Goal: Task Accomplishment & Management: Use online tool/utility

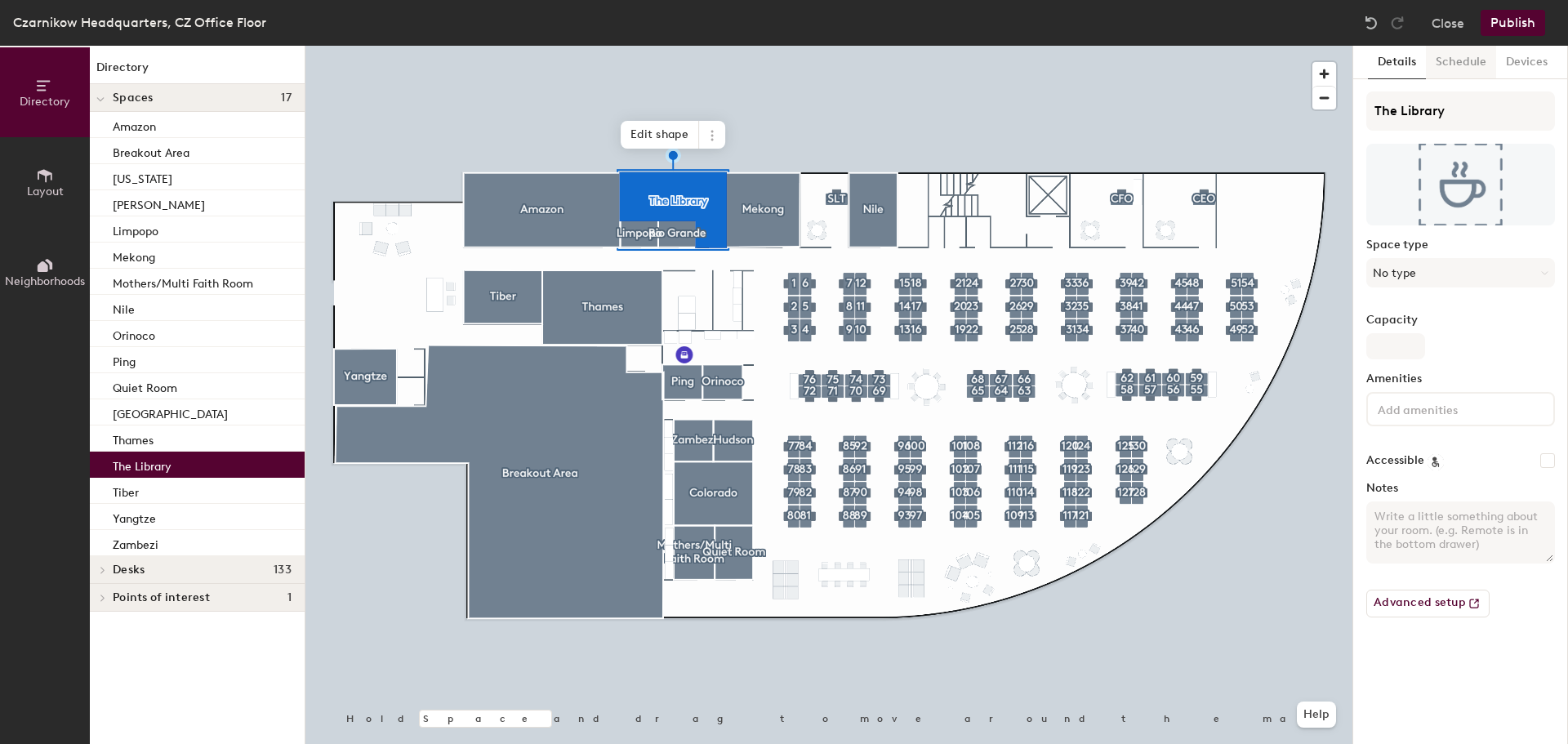
click at [1480, 65] on button "Schedule" at bounding box center [1461, 62] width 70 height 33
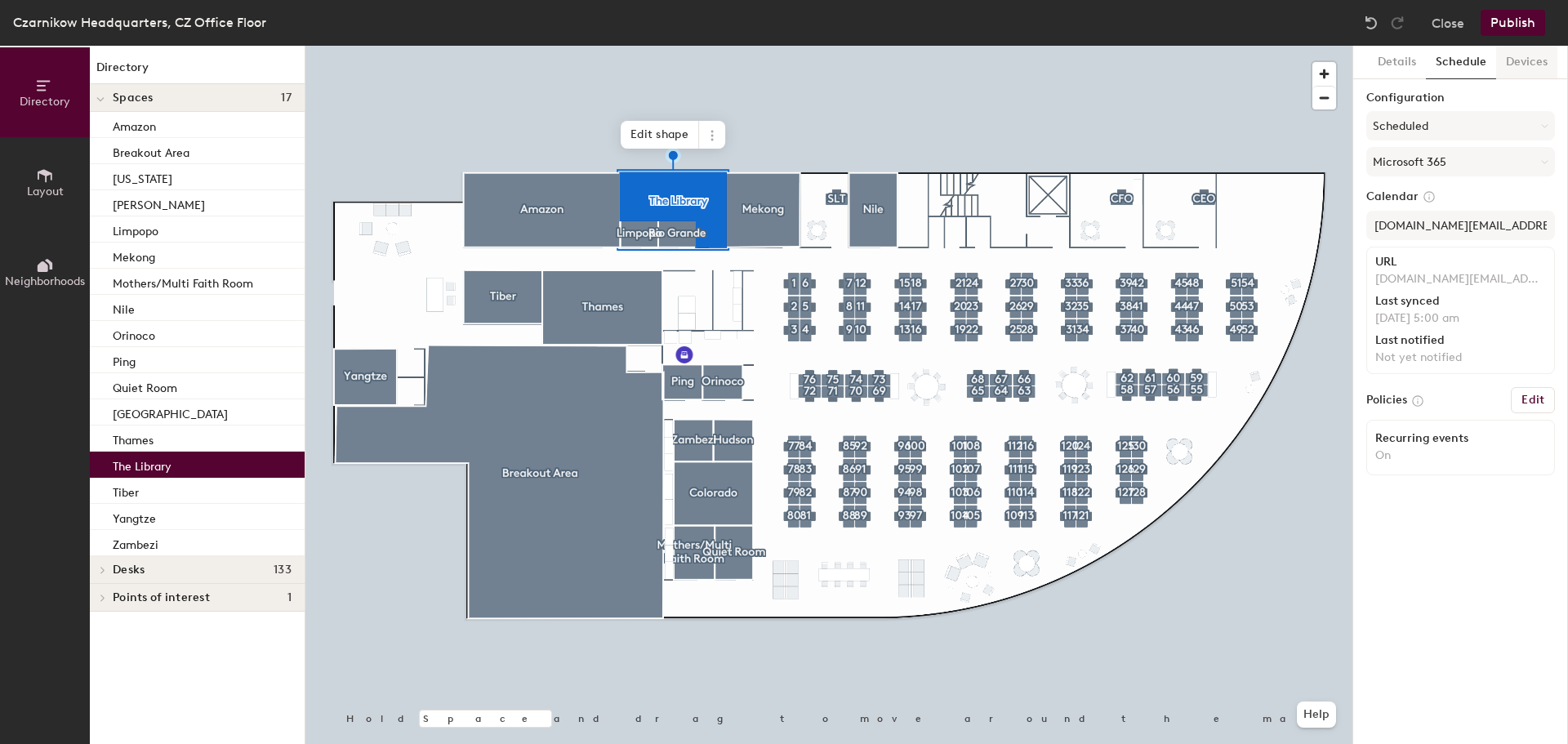
click at [1515, 65] on button "Devices" at bounding box center [1526, 62] width 61 height 33
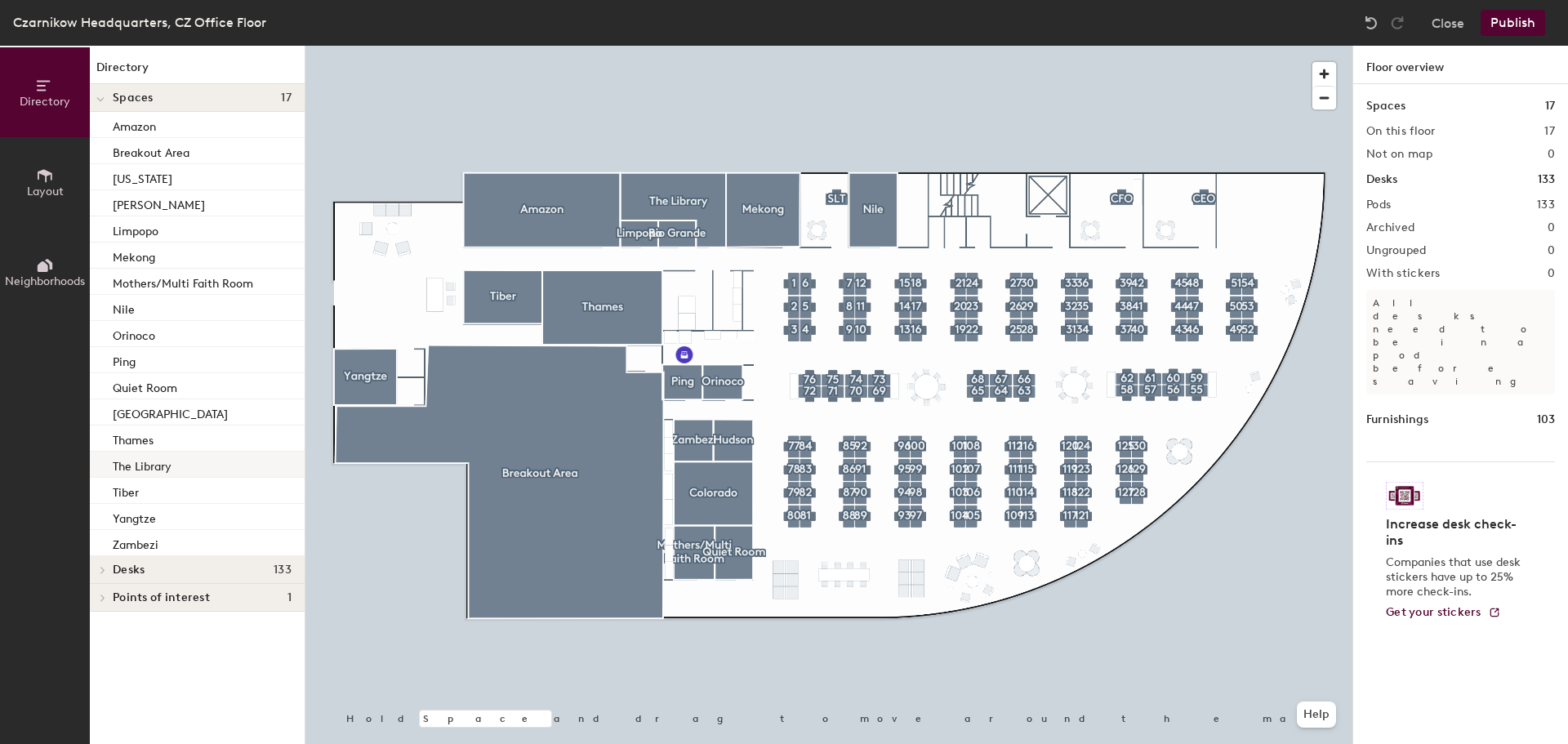
click at [165, 462] on p "The Library" at bounding box center [142, 464] width 58 height 19
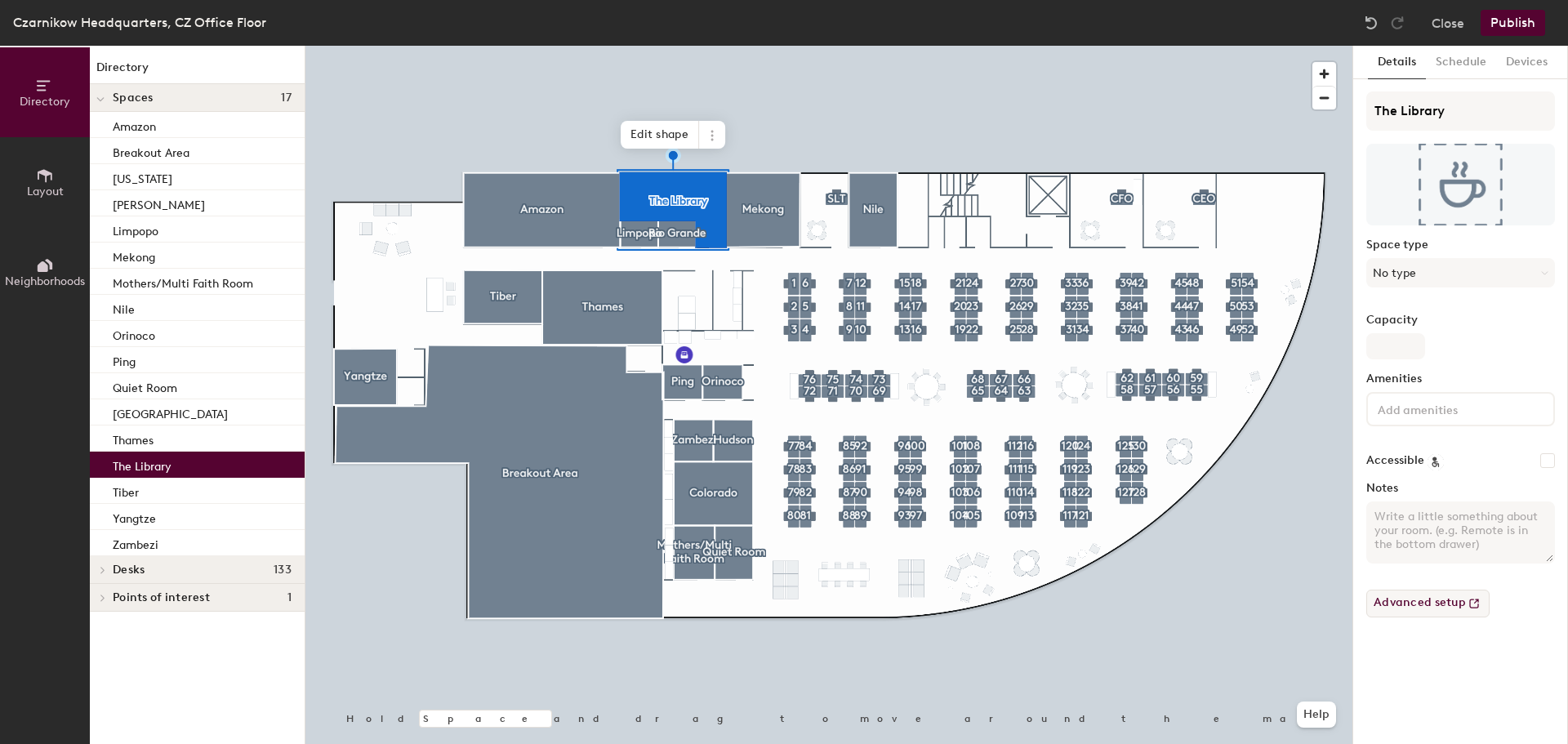
click at [1413, 592] on button "Advanced setup" at bounding box center [1428, 604] width 124 height 27
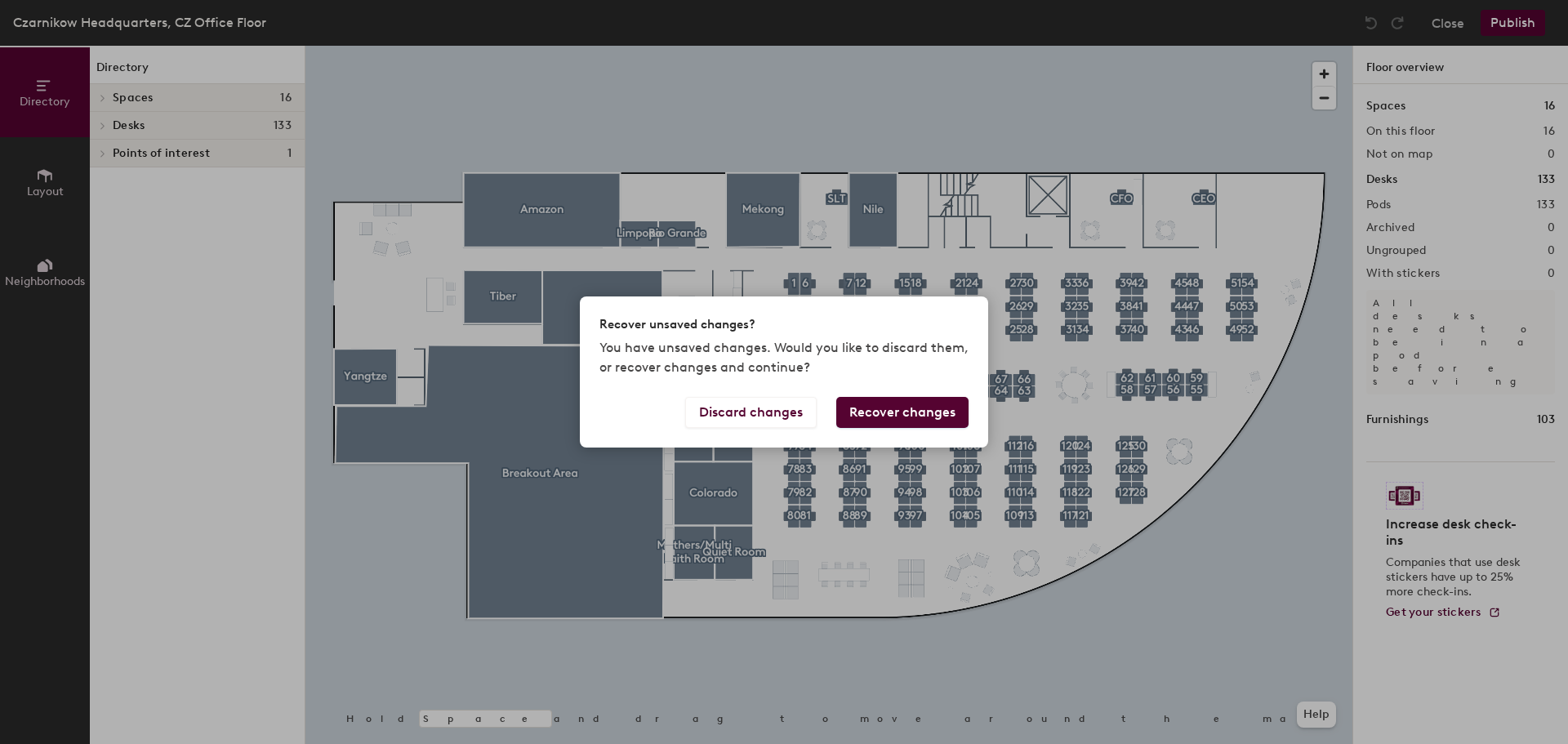
click at [882, 419] on button "Recover changes" at bounding box center [902, 412] width 133 height 31
